Goal: Check status: Check status

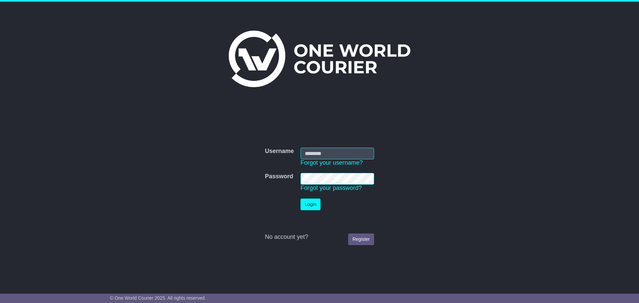
type input "**********"
click at [317, 205] on button "Login" at bounding box center [311, 205] width 20 height 12
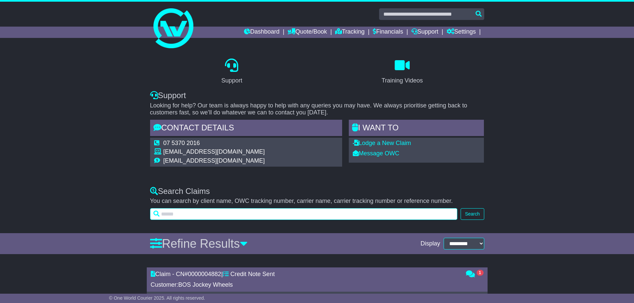
click at [218, 214] on input "text" at bounding box center [304, 214] width 308 height 12
type input "*"
type input "****"
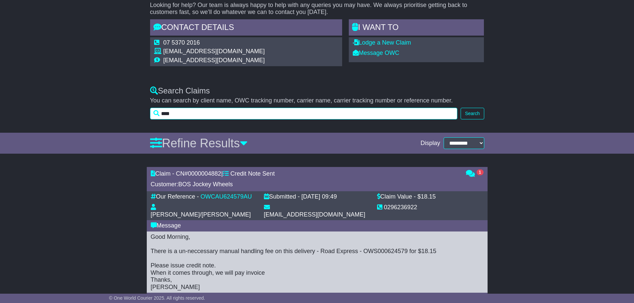
scroll to position [132, 0]
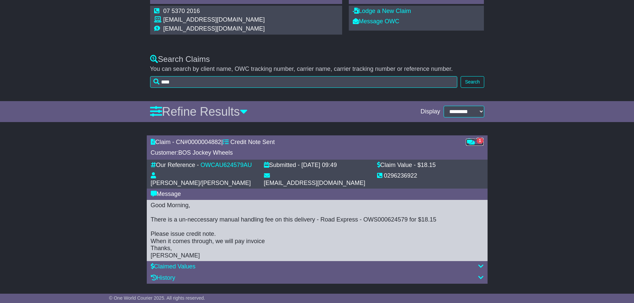
click at [474, 142] on icon at bounding box center [470, 142] width 9 height 6
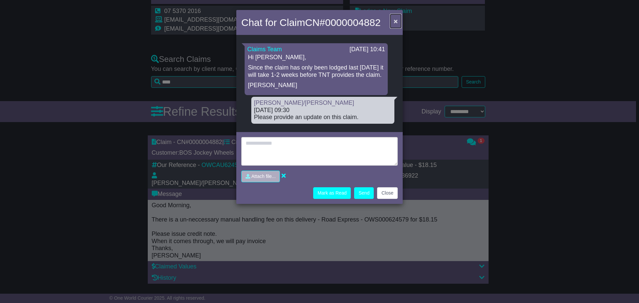
click at [394, 21] on span "×" at bounding box center [396, 21] width 4 height 8
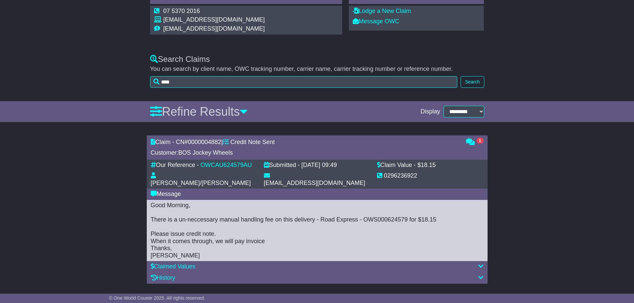
click at [229, 142] on icon at bounding box center [226, 142] width 6 height 6
click at [435, 261] on div "Claimed Values" at bounding box center [317, 266] width 341 height 11
click at [433, 263] on div "Claimed Values" at bounding box center [317, 266] width 333 height 7
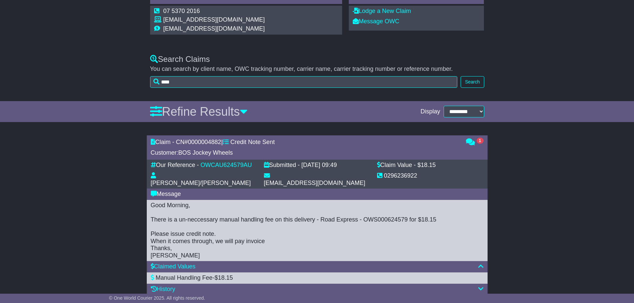
scroll to position [144, 0]
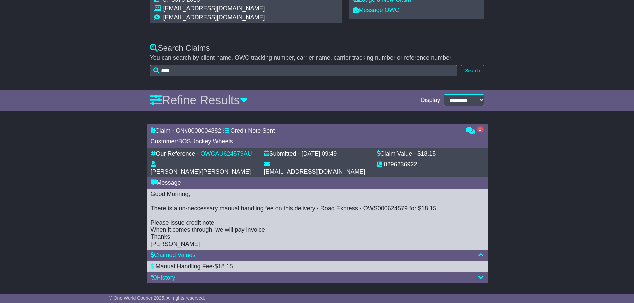
click at [403, 275] on div "History" at bounding box center [317, 278] width 333 height 7
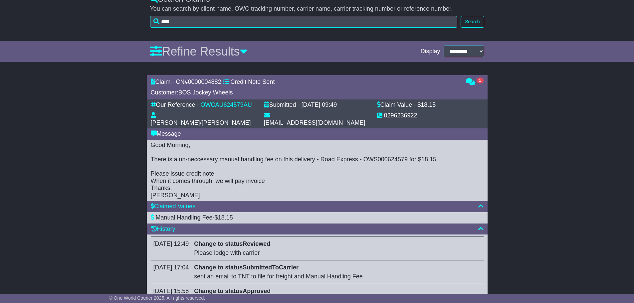
scroll to position [269, 0]
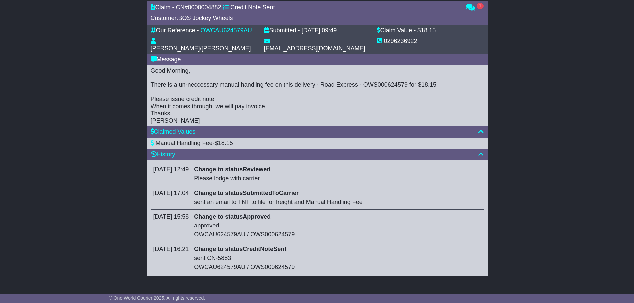
click at [254, 258] on div "sent CN-5883 OWCAU624579AU / OWS000624579" at bounding box center [337, 263] width 287 height 18
drag, startPoint x: 249, startPoint y: 259, endPoint x: 222, endPoint y: 260, distance: 26.7
click at [222, 260] on div "sent CN-5883 OWCAU624579AU / OWS000624579" at bounding box center [337, 263] width 287 height 18
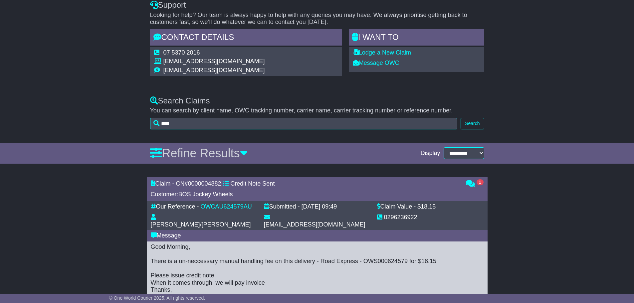
scroll to position [0, 0]
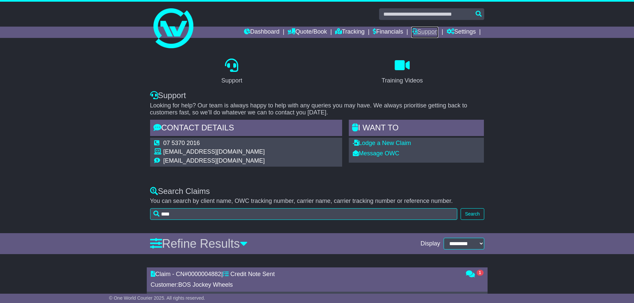
click at [429, 30] on link "Support" at bounding box center [425, 32] width 27 height 11
click at [537, 134] on div "Support Training Videos Support Looking for help? Our team is always happy to h…" at bounding box center [317, 115] width 634 height 131
